Goal: Information Seeking & Learning: Learn about a topic

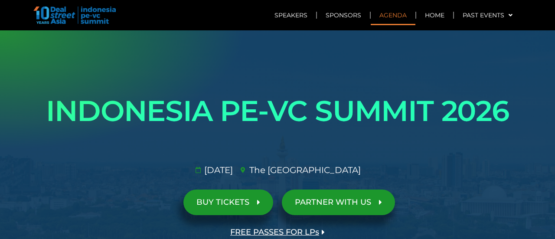
click at [396, 16] on link "Agenda" at bounding box center [393, 15] width 45 height 20
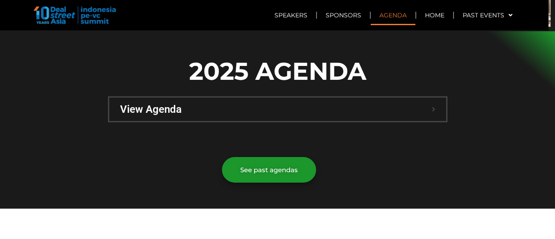
scroll to position [614, 0]
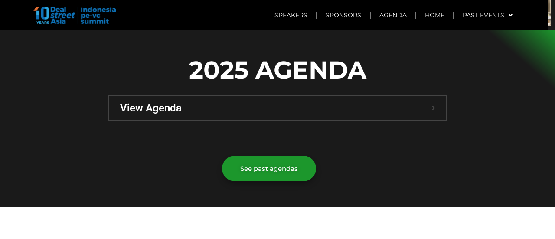
click at [279, 103] on span "View Agenda" at bounding box center [276, 108] width 312 height 10
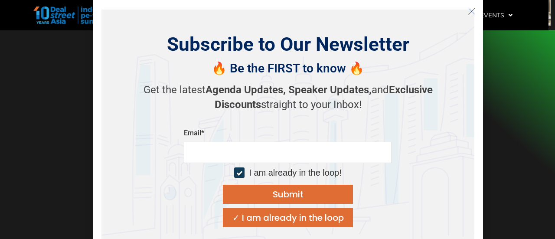
scroll to position [619, 0]
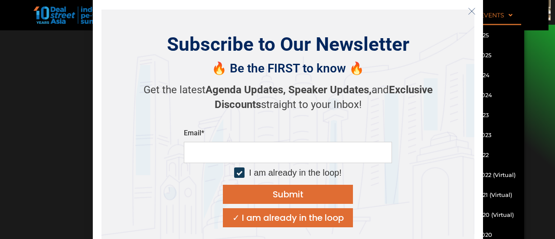
click at [473, 8] on icon "Close" at bounding box center [472, 11] width 8 height 8
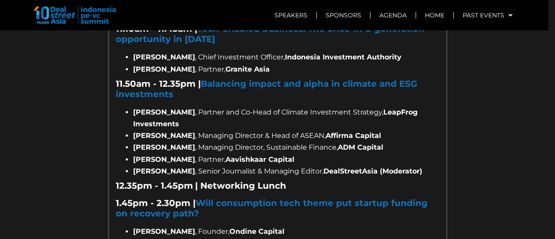
scroll to position [978, 0]
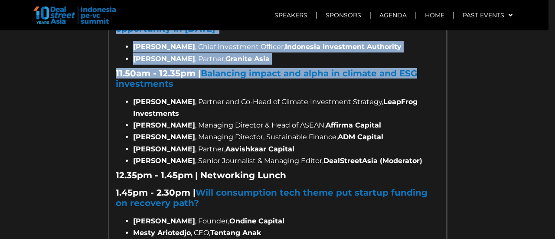
click at [549, 40] on body "Skip to content Speakers Sponsors Agenda Home Past Events SG 2025 JKT 2025 SG 2…" at bounding box center [277, 119] width 555 height 239
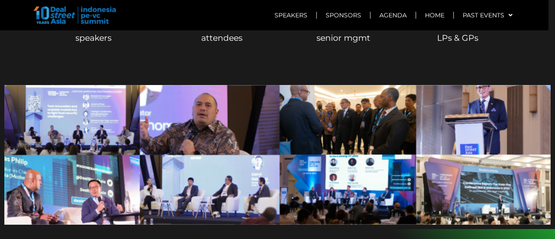
scroll to position [0, 0]
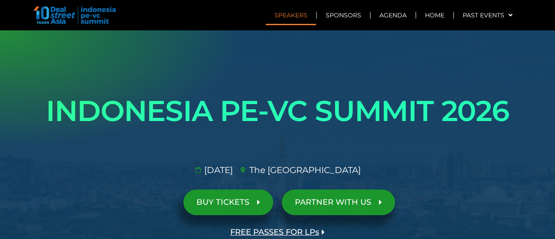
click at [300, 15] on link "Speakers" at bounding box center [291, 15] width 50 height 20
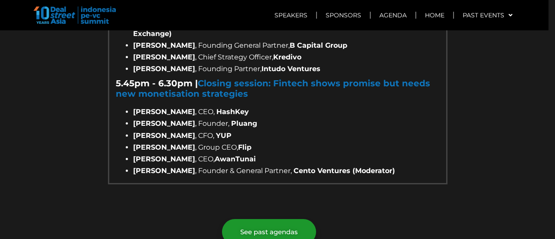
scroll to position [923, 0]
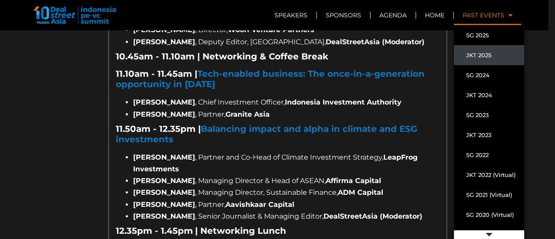
click at [484, 55] on link "JKT 2025" at bounding box center [489, 55] width 70 height 20
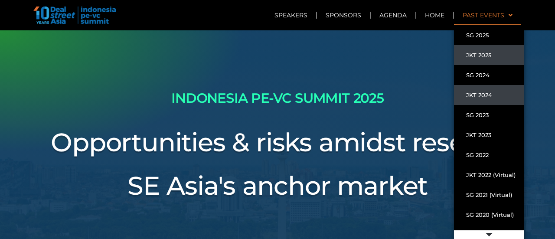
click at [481, 100] on link "JKT 2024" at bounding box center [489, 95] width 70 height 20
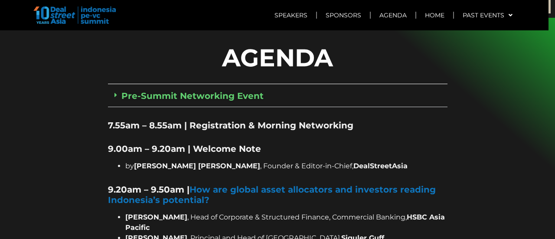
scroll to position [652, 0]
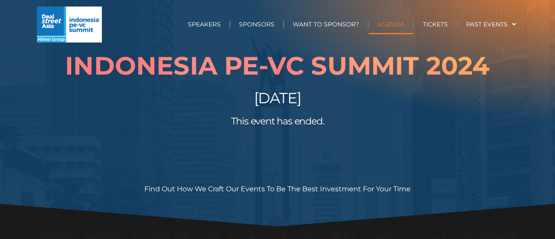
click at [383, 26] on link "AGENDA" at bounding box center [390, 24] width 45 height 20
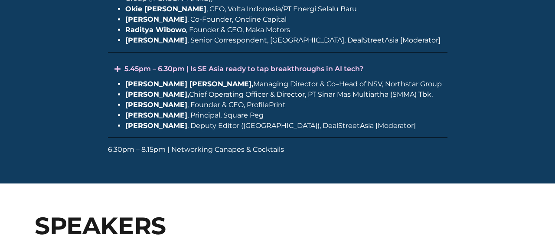
scroll to position [2024, 0]
